Goal: Obtain resource: Obtain resource

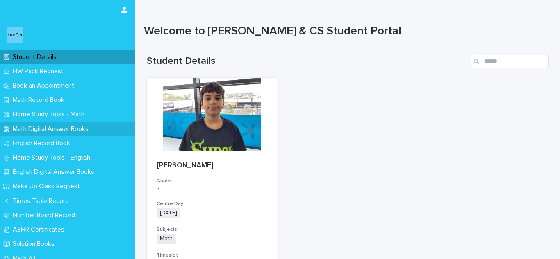
click at [45, 128] on p "Math Digital Answer Books" at bounding box center [52, 129] width 86 height 8
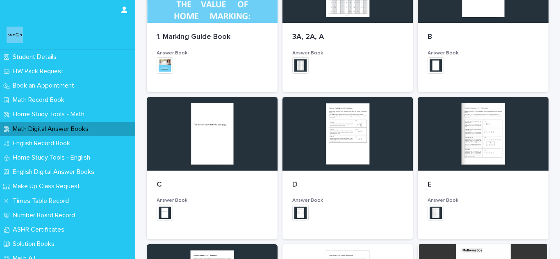
scroll to position [205, 0]
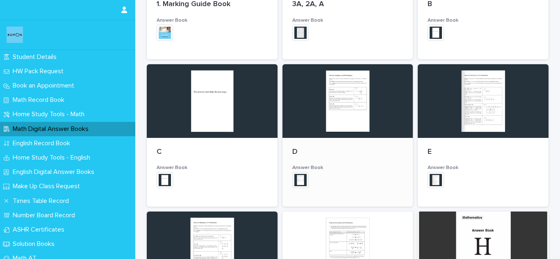
click at [294, 180] on img at bounding box center [300, 180] width 16 height 16
